Goal: Transaction & Acquisition: Book appointment/travel/reservation

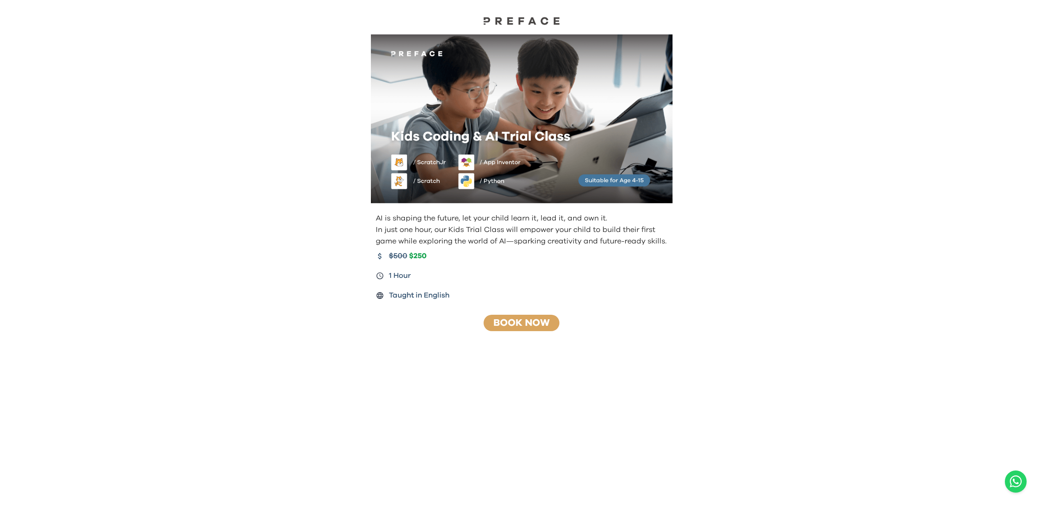
click at [534, 327] on link "Book Now" at bounding box center [522, 323] width 56 height 10
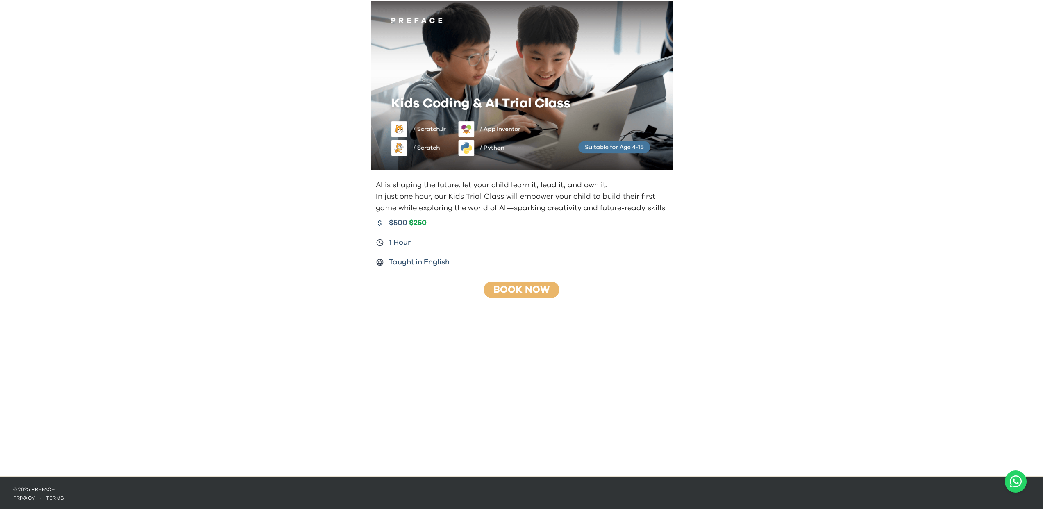
scroll to position [35, 0]
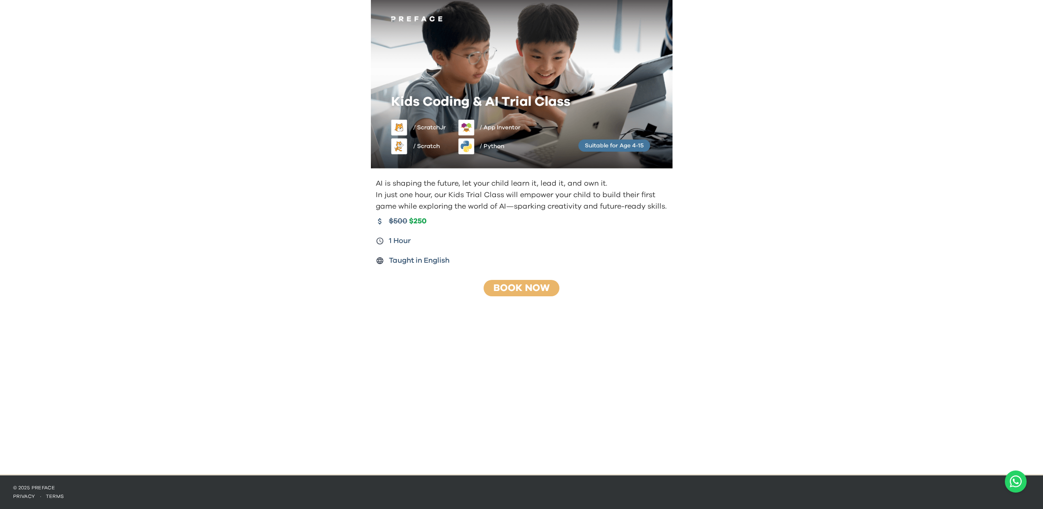
click at [40, 487] on p "© 2025 Preface" at bounding box center [521, 488] width 1017 height 7
click at [51, 494] on link "terms" at bounding box center [55, 496] width 18 height 5
click at [24, 498] on link "privacy" at bounding box center [24, 496] width 22 height 5
drag, startPoint x: 48, startPoint y: 298, endPoint x: 31, endPoint y: 359, distance: 63.7
click at [34, 351] on div "AI is shaping the future, let your child learn it, lead it, and own it. In just…" at bounding box center [521, 219] width 1043 height 509
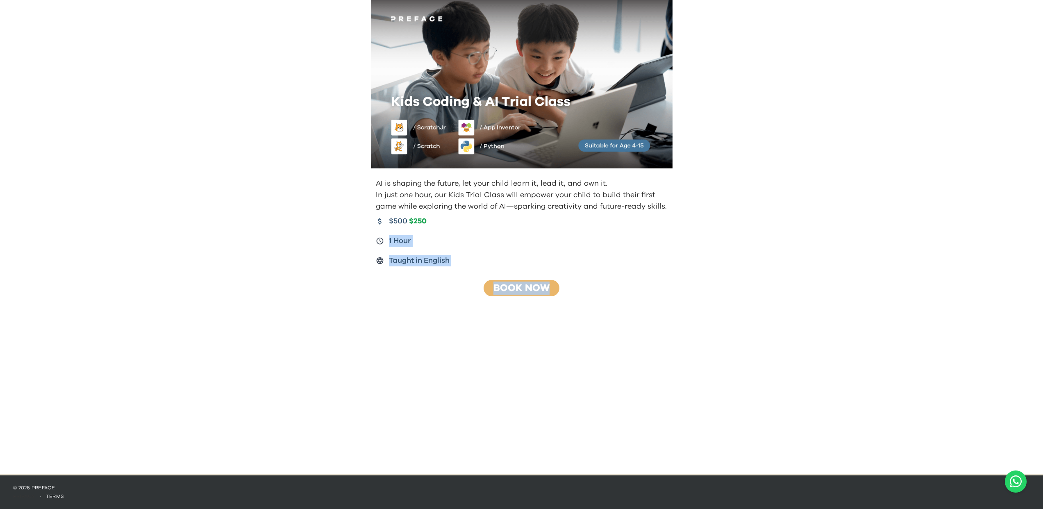
click at [21, 497] on link "privacy" at bounding box center [24, 496] width 22 height 5
